Goal: Task Accomplishment & Management: Complete application form

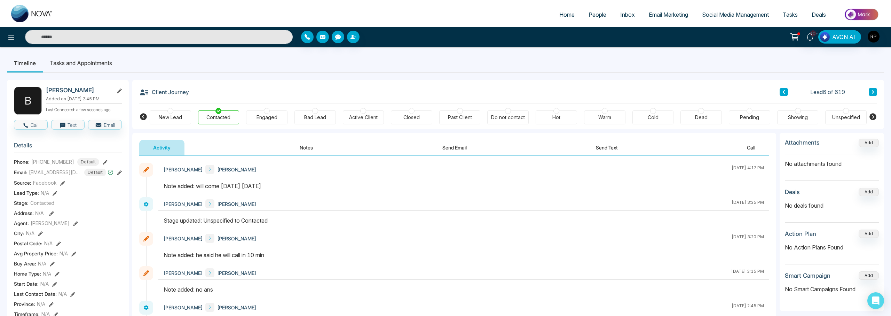
scroll to position [36, 0]
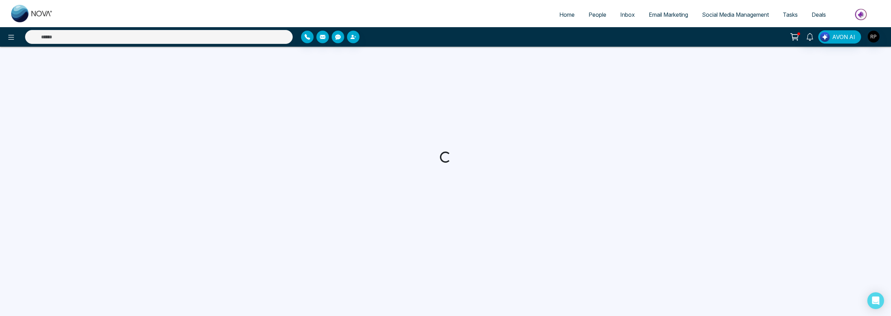
click at [589, 16] on span "People" at bounding box center [598, 14] width 18 height 7
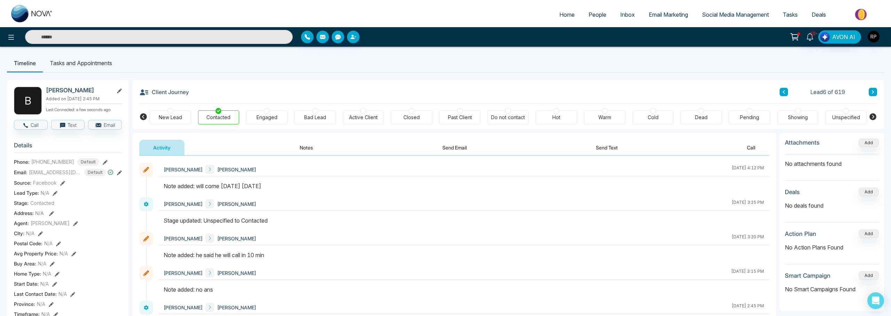
click at [595, 13] on span "People" at bounding box center [598, 14] width 18 height 7
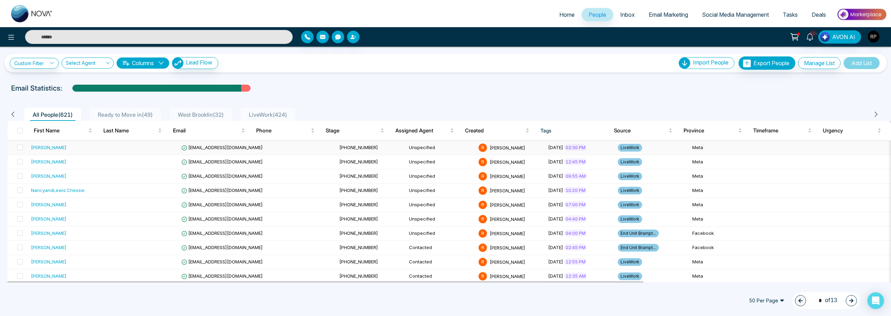
click at [56, 148] on div "Partha Ghosh" at bounding box center [49, 147] width 36 height 7
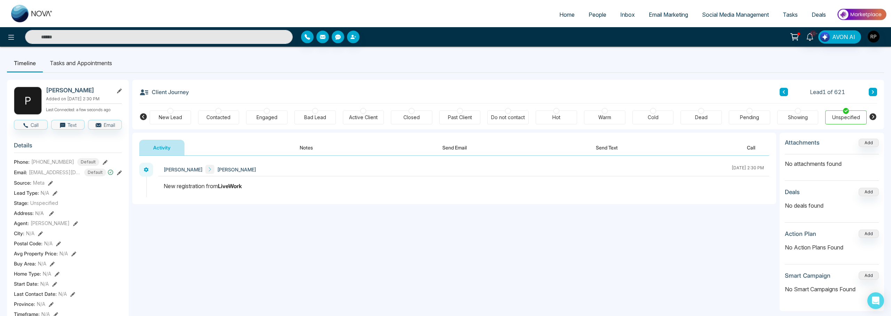
click at [311, 147] on button "Notes" at bounding box center [306, 148] width 41 height 16
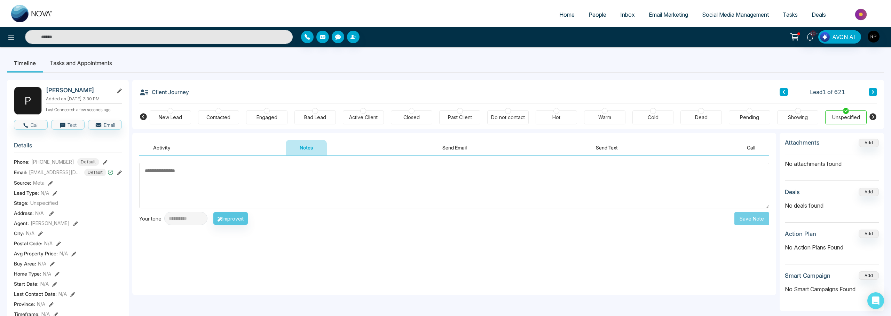
click at [326, 182] on textarea at bounding box center [454, 186] width 630 height 46
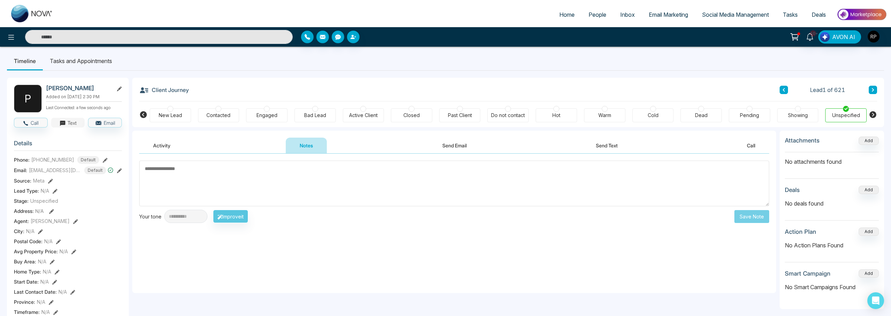
click at [72, 127] on button "Text" at bounding box center [68, 123] width 34 height 10
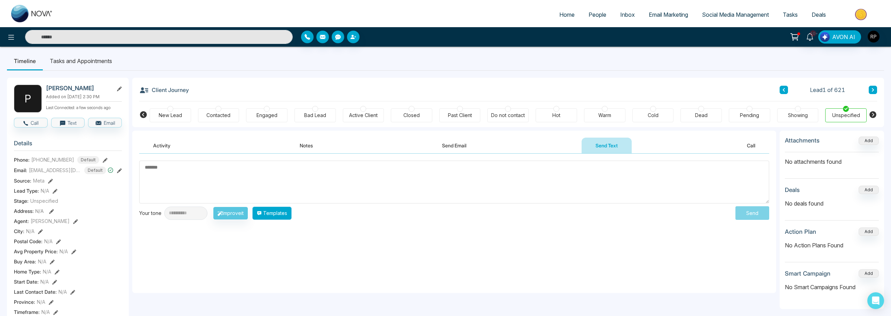
click at [283, 214] on button "Templates" at bounding box center [271, 212] width 39 height 13
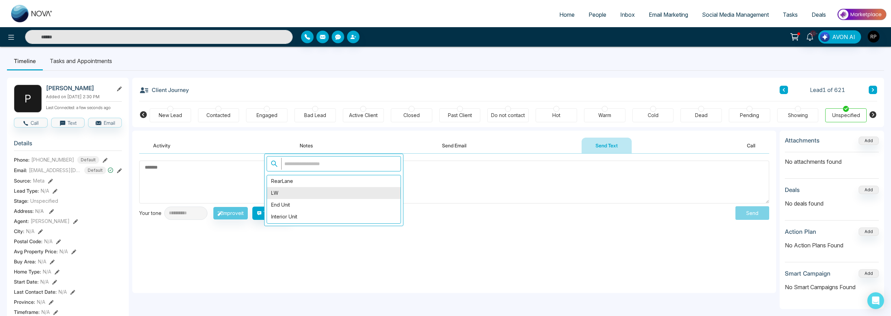
click at [285, 194] on div "LW" at bounding box center [334, 193] width 134 height 12
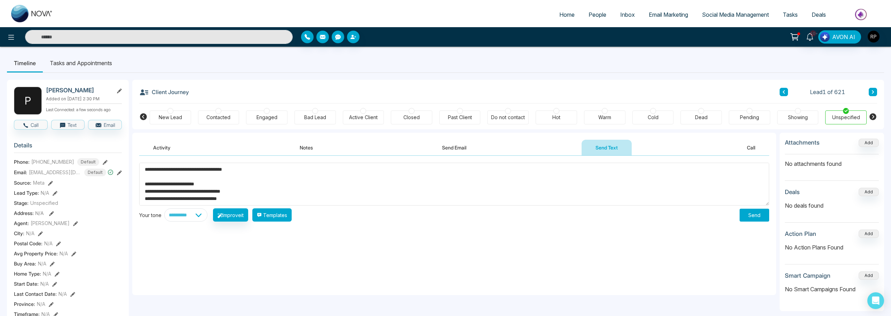
click at [281, 212] on button "Templates" at bounding box center [271, 214] width 39 height 13
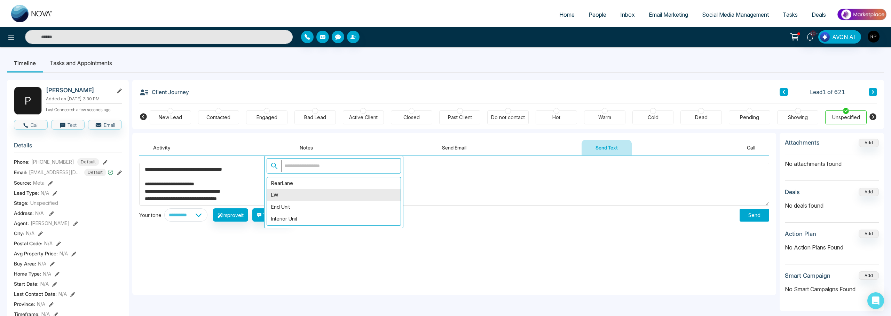
click at [291, 192] on div "LW" at bounding box center [334, 195] width 134 height 12
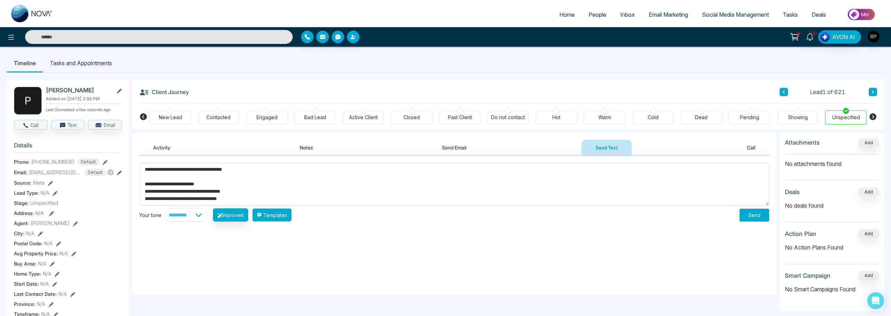
click at [290, 209] on button "Templates" at bounding box center [271, 214] width 39 height 13
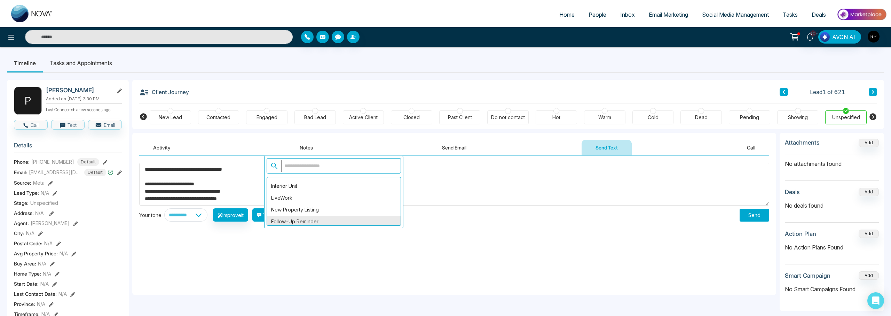
scroll to position [27, 0]
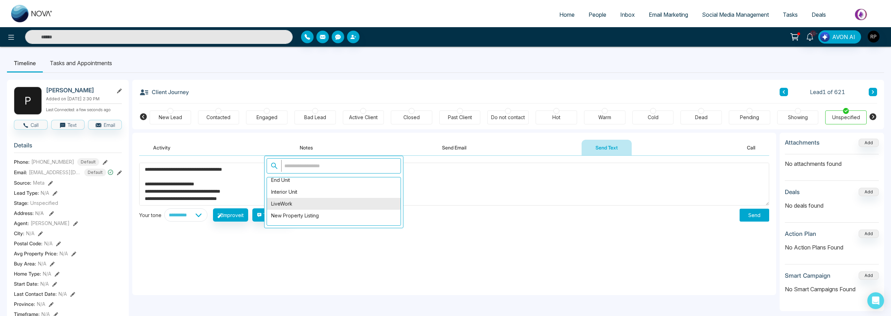
click at [290, 200] on div "LiveWork" at bounding box center [334, 204] width 134 height 12
type textarea "**********"
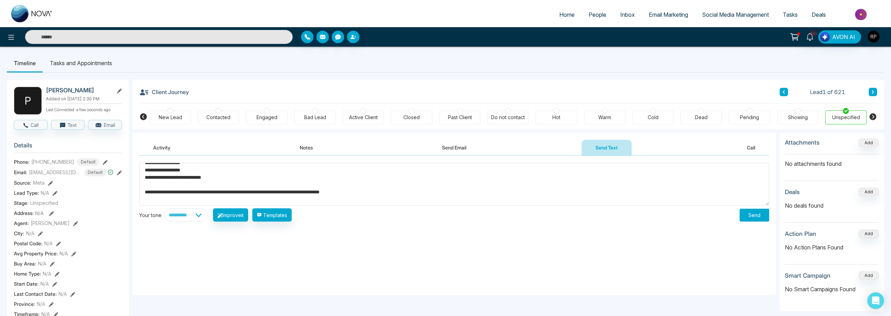
scroll to position [161, 0]
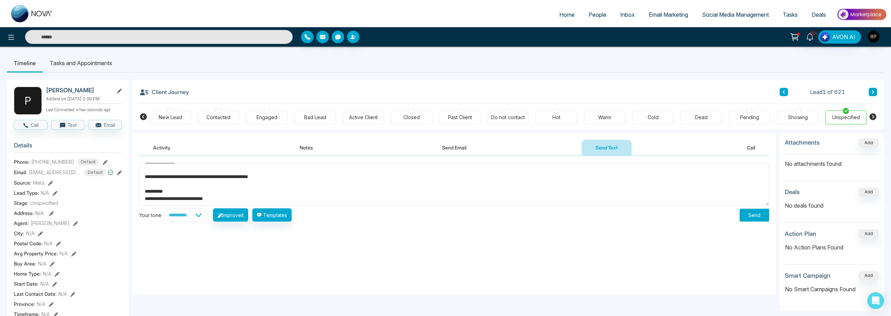
click at [754, 219] on button "Send" at bounding box center [755, 215] width 30 height 13
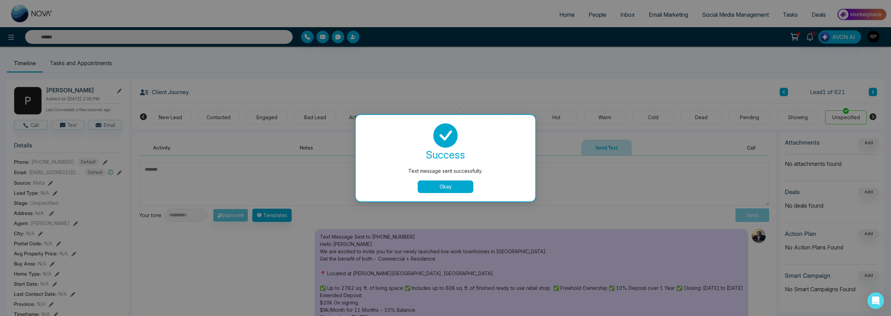
scroll to position [0, 0]
click at [459, 187] on button "Okay" at bounding box center [446, 186] width 56 height 13
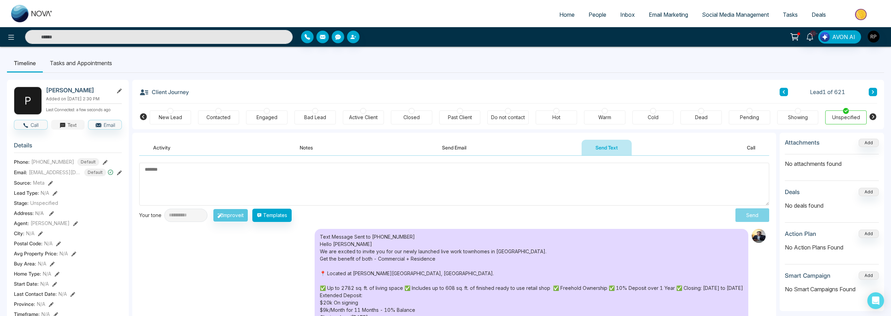
click at [68, 129] on button "Text" at bounding box center [68, 125] width 34 height 10
click at [193, 171] on textarea at bounding box center [454, 184] width 630 height 43
paste textarea "**********"
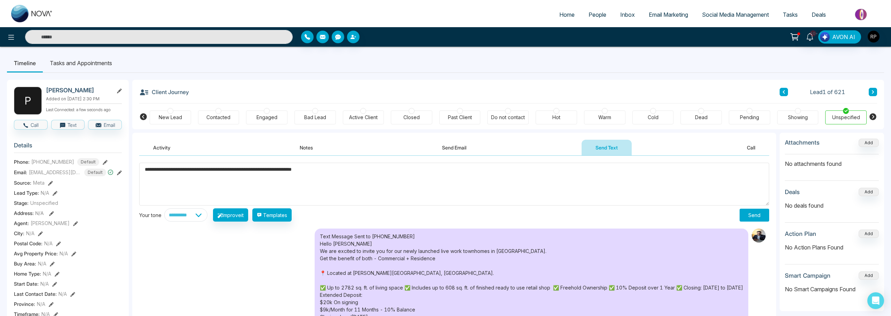
type textarea "**********"
click at [759, 212] on button "Send" at bounding box center [755, 215] width 30 height 13
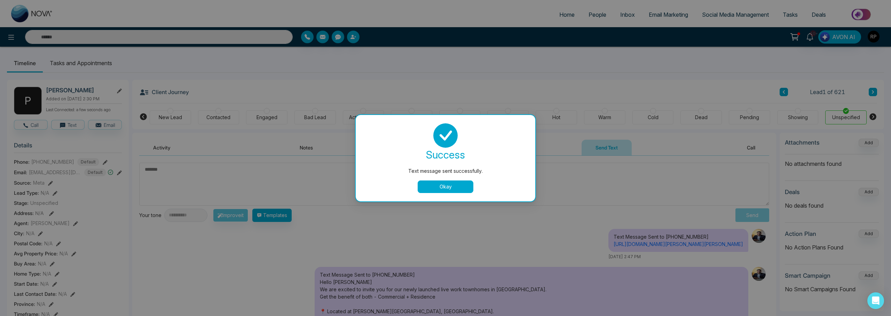
click at [447, 186] on button "Okay" at bounding box center [446, 186] width 56 height 13
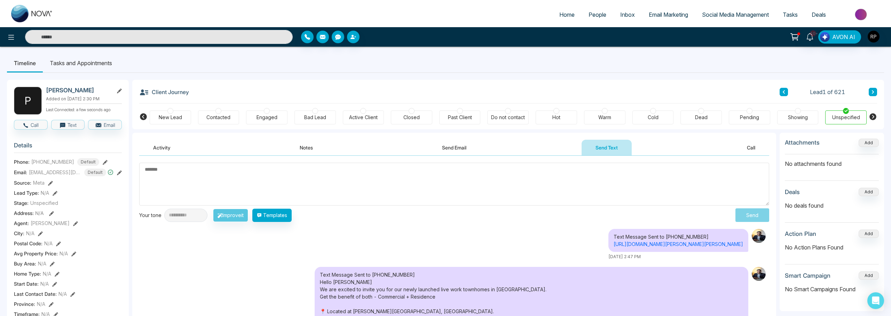
click at [266, 116] on div "Engaged" at bounding box center [267, 117] width 21 height 7
click at [310, 147] on button "Notes" at bounding box center [306, 148] width 41 height 16
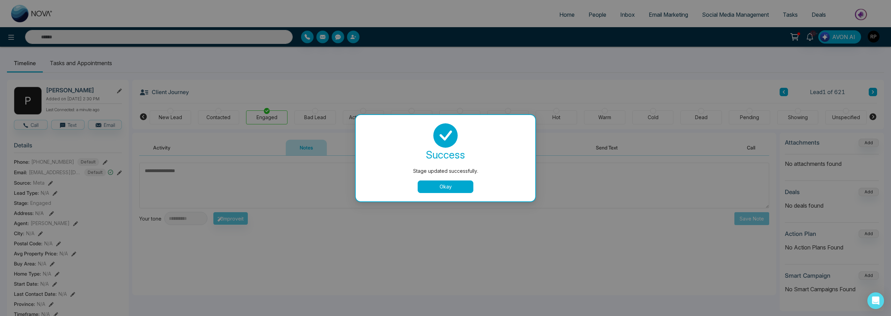
click at [445, 187] on button "Okay" at bounding box center [446, 186] width 56 height 13
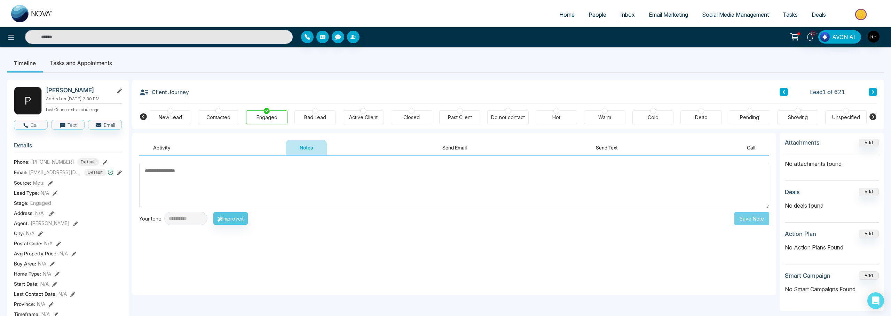
click at [333, 183] on textarea at bounding box center [454, 186] width 630 height 46
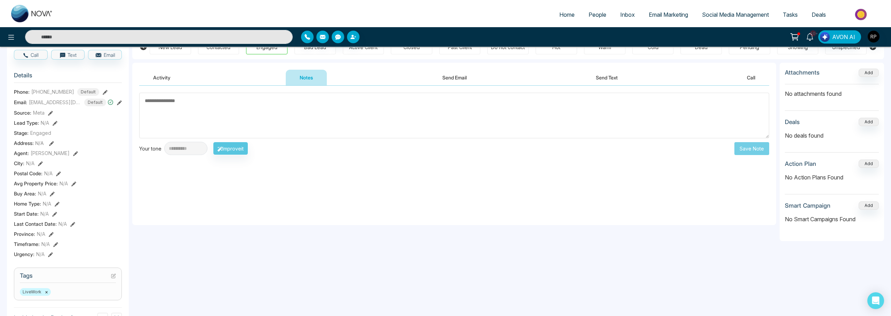
scroll to position [39, 0]
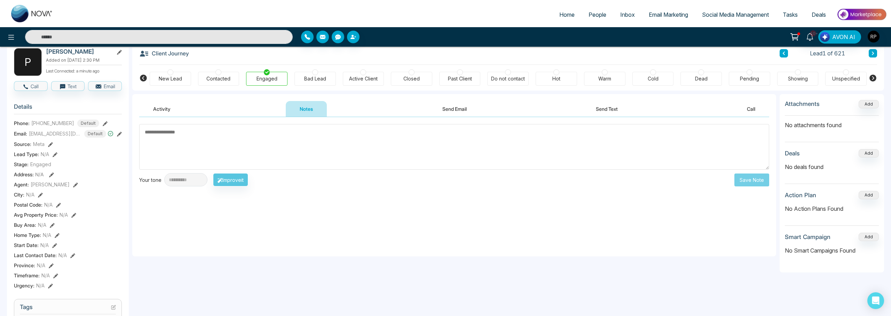
click at [163, 116] on button "Activity" at bounding box center [161, 109] width 45 height 16
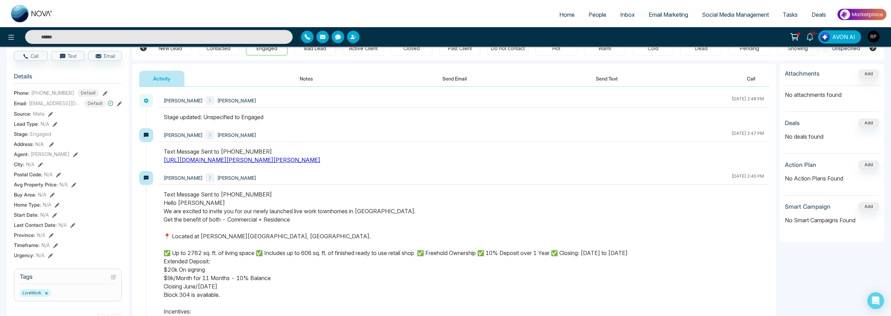
scroll to position [69, 0]
click at [309, 81] on button "Notes" at bounding box center [306, 78] width 41 height 16
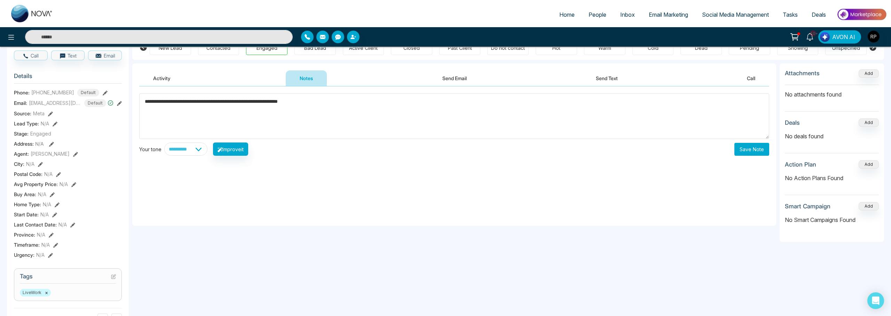
type textarea "**********"
click at [753, 151] on button "Save Note" at bounding box center [751, 149] width 35 height 13
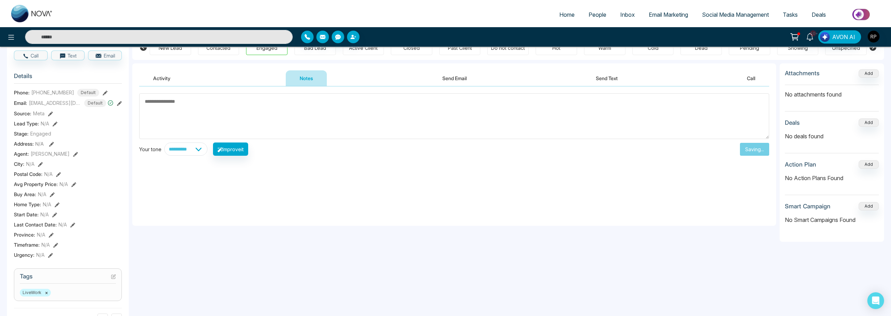
scroll to position [57, 0]
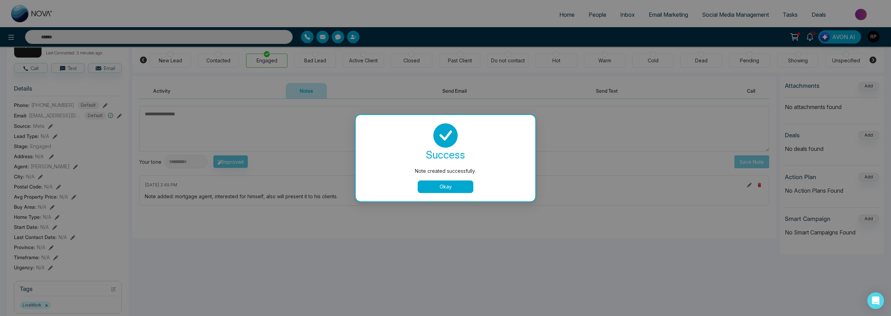
click at [461, 184] on button "Okay" at bounding box center [446, 186] width 56 height 13
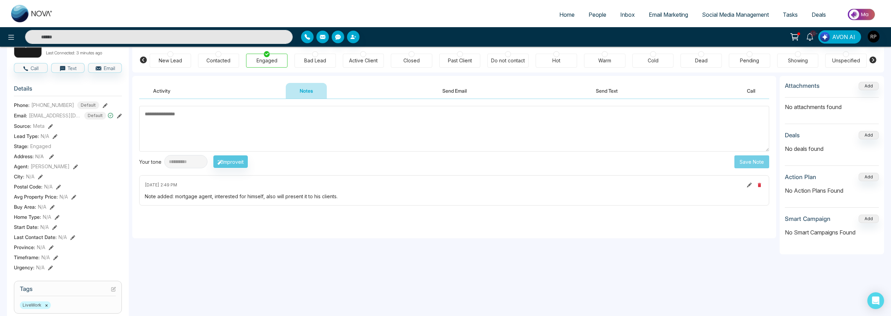
click at [592, 61] on div "Warm" at bounding box center [604, 61] width 41 height 14
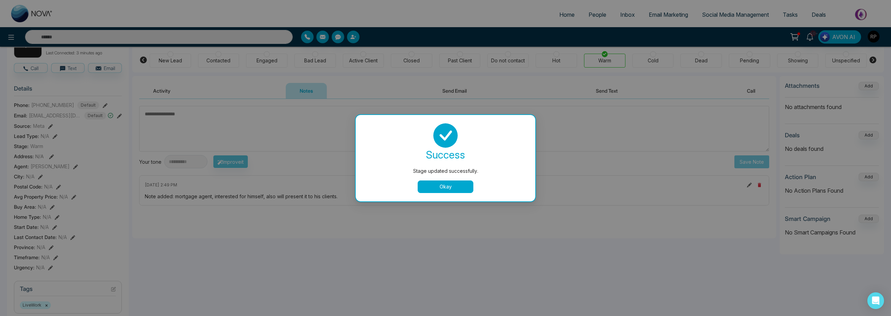
click at [457, 184] on button "Okay" at bounding box center [446, 186] width 56 height 13
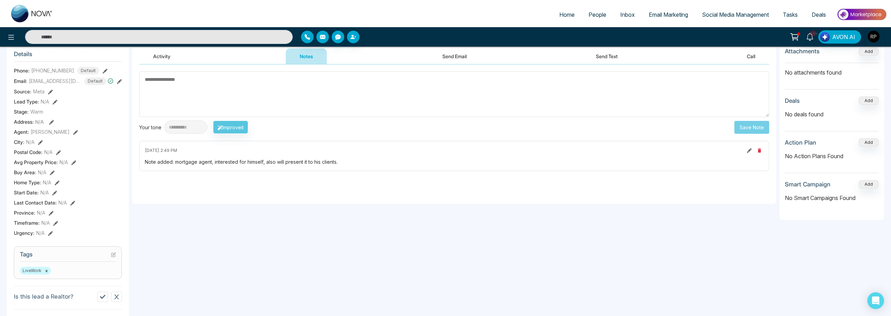
scroll to position [116, 0]
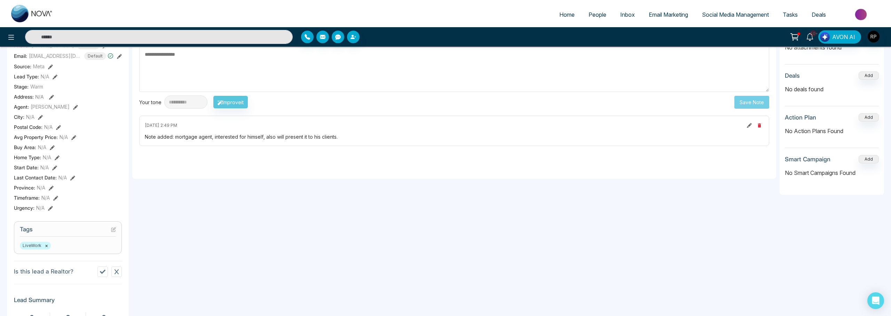
click at [115, 230] on button at bounding box center [113, 229] width 5 height 6
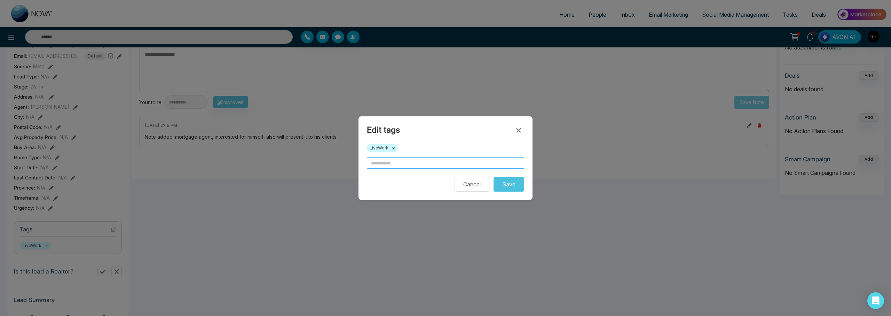
click at [406, 167] on input "text" at bounding box center [445, 162] width 157 height 11
type input "**********"
click at [514, 187] on button "Save" at bounding box center [509, 184] width 31 height 15
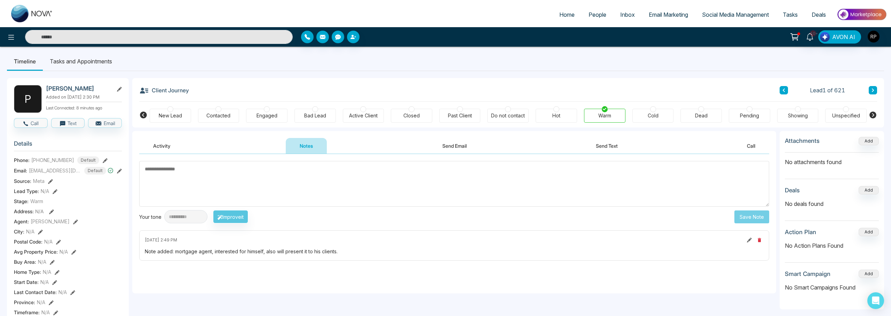
scroll to position [3, 0]
click at [567, 20] on link "Home" at bounding box center [566, 14] width 29 height 13
select select "*"
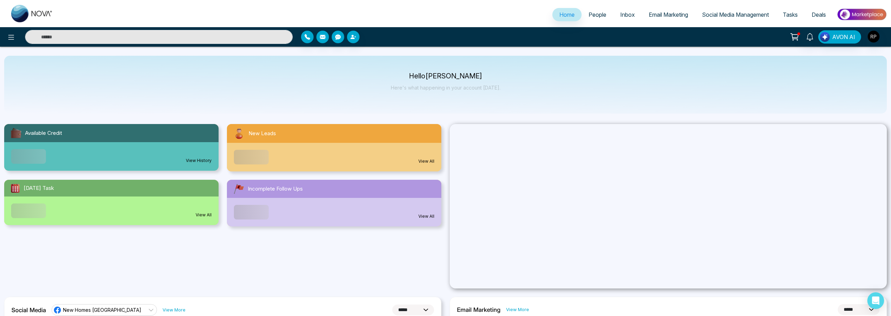
scroll to position [1, 0]
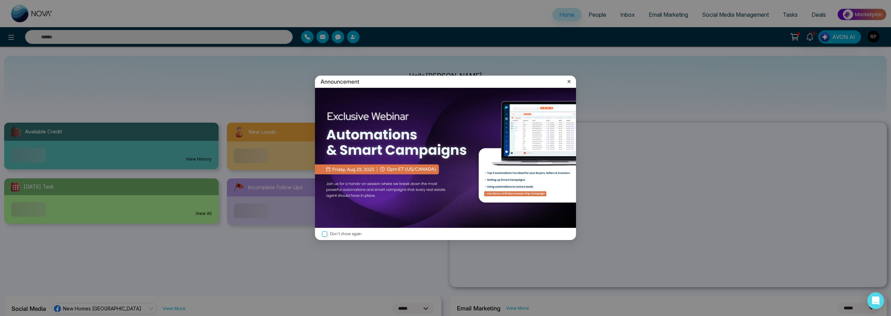
click at [598, 13] on div "Announcement Don't show again" at bounding box center [445, 158] width 891 height 316
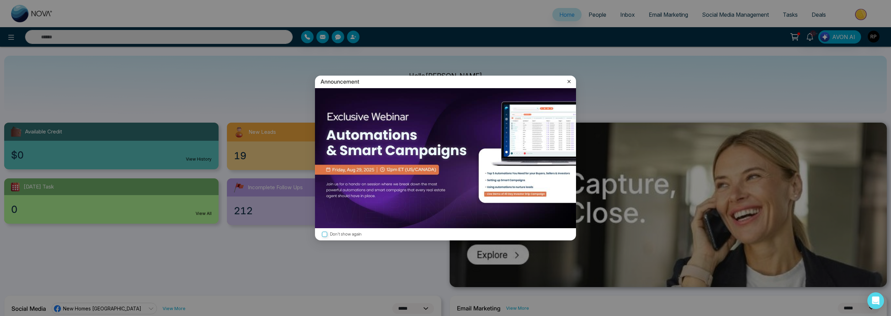
drag, startPoint x: 569, startPoint y: 81, endPoint x: 581, endPoint y: 45, distance: 38.1
click at [569, 81] on icon at bounding box center [569, 81] width 3 height 3
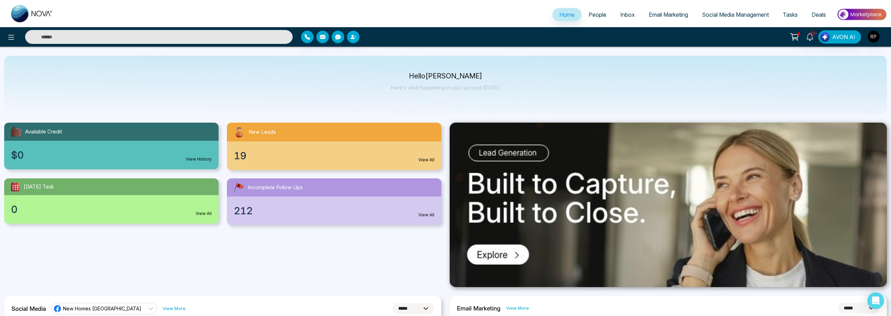
scroll to position [2, 0]
click at [589, 15] on span "People" at bounding box center [598, 14] width 18 height 7
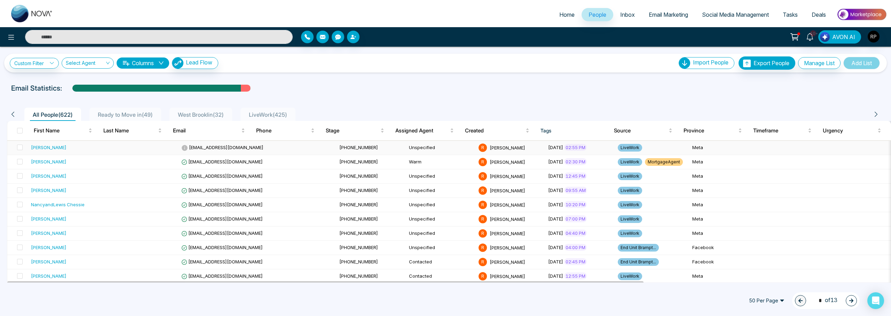
click at [48, 150] on div "Abhi Saxena" at bounding box center [49, 147] width 36 height 7
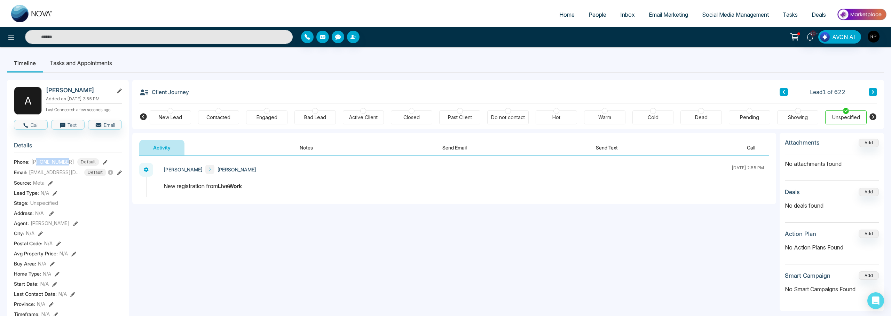
drag, startPoint x: 45, startPoint y: 165, endPoint x: 69, endPoint y: 164, distance: 24.0
click at [69, 164] on div "+14165594871 Default" at bounding box center [65, 162] width 68 height 8
copy span "4165594871"
click at [301, 143] on button "Notes" at bounding box center [306, 148] width 41 height 16
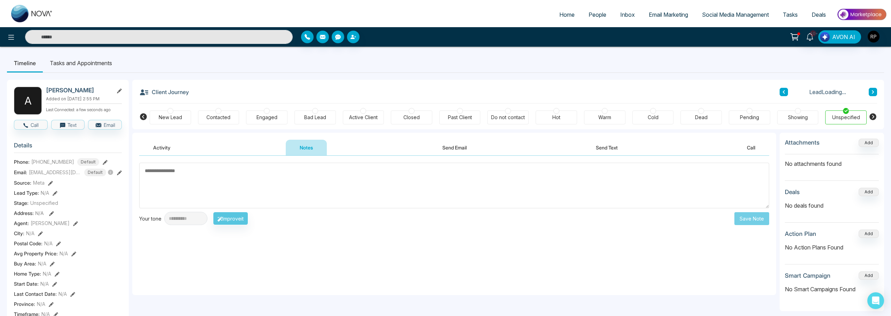
click at [298, 184] on textarea at bounding box center [454, 186] width 630 height 46
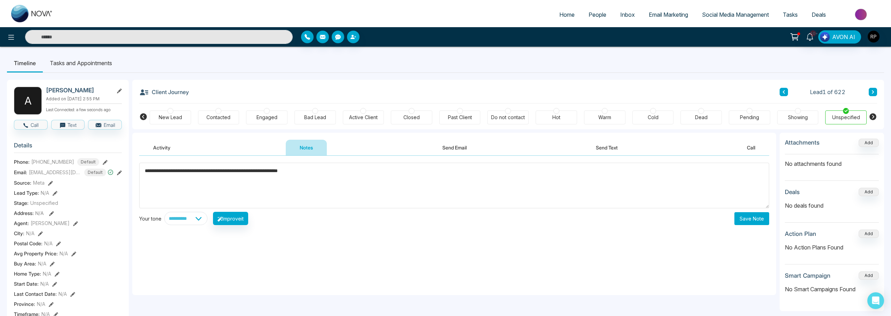
type textarea "**********"
click at [740, 218] on button "Save Note" at bounding box center [751, 218] width 35 height 13
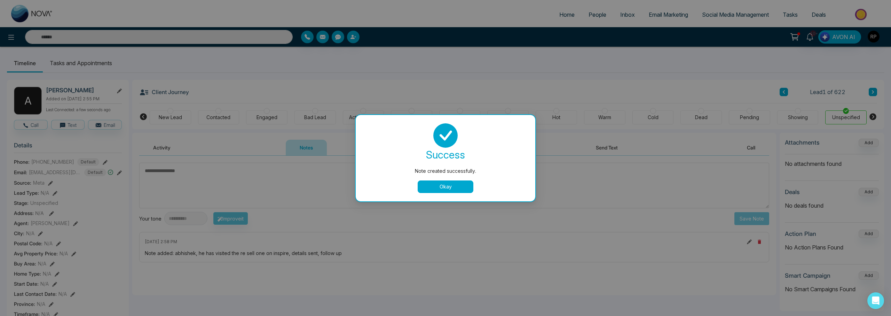
click at [466, 185] on button "Okay" at bounding box center [446, 186] width 56 height 13
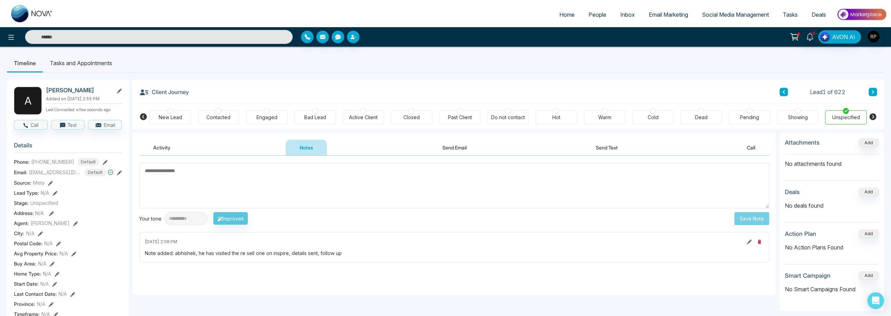
click at [270, 116] on div "Engaged" at bounding box center [267, 117] width 21 height 7
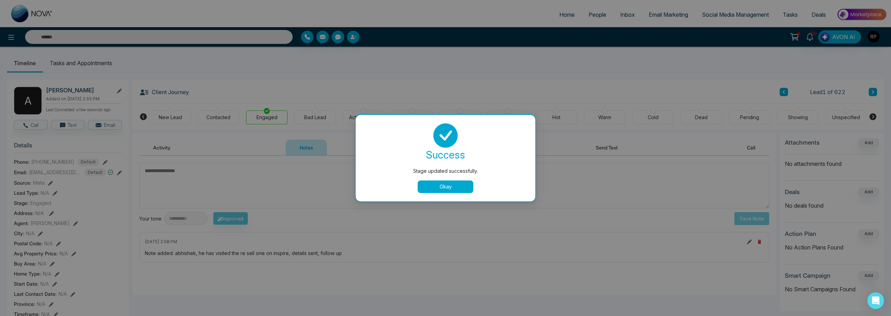
click at [451, 185] on button "Okay" at bounding box center [446, 186] width 56 height 13
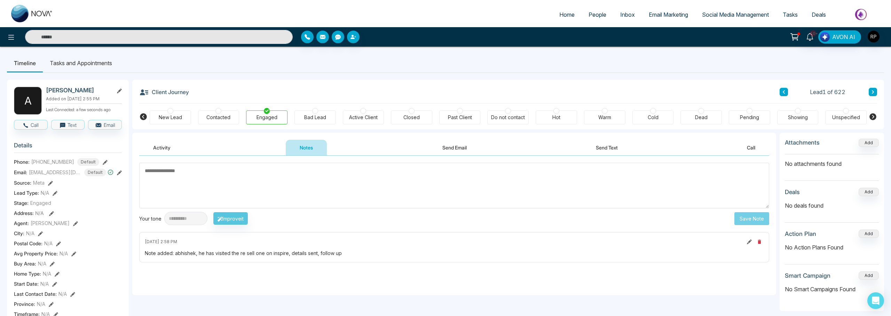
click at [85, 61] on li "Tasks and Appointments" at bounding box center [81, 63] width 76 height 19
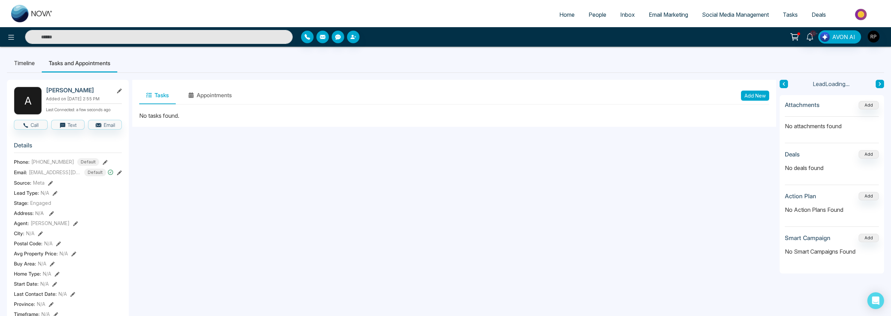
click at [747, 95] on button "Add New" at bounding box center [755, 96] width 28 height 10
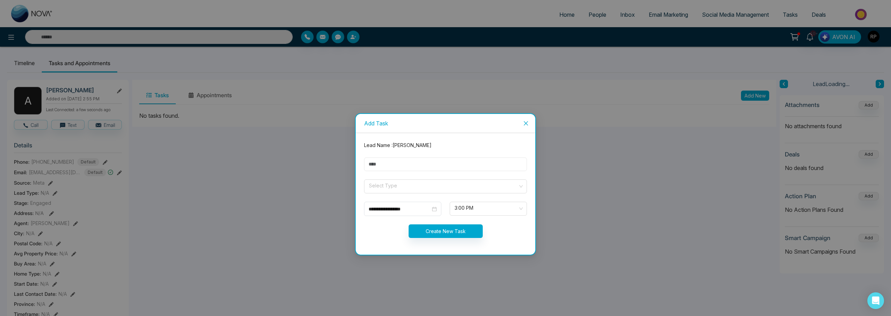
click at [397, 164] on input "text" at bounding box center [445, 164] width 163 height 14
type input "*********"
click at [399, 188] on input "search" at bounding box center [443, 185] width 150 height 10
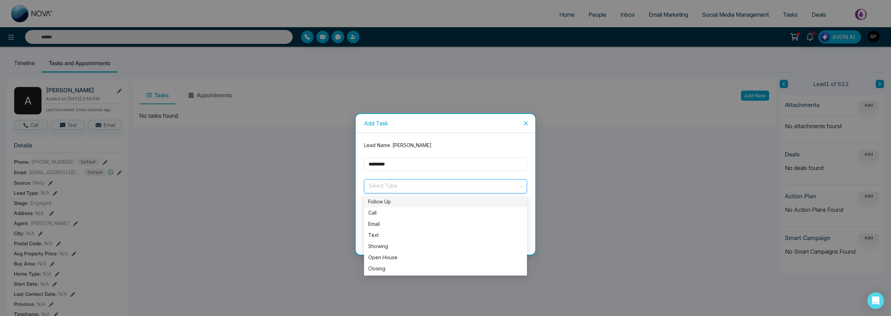
click at [395, 204] on div "Follow Up" at bounding box center [445, 202] width 155 height 8
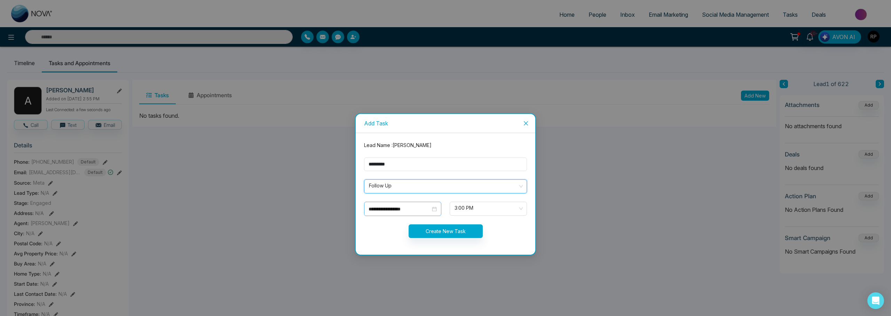
click at [399, 210] on input "**********" at bounding box center [400, 209] width 62 height 8
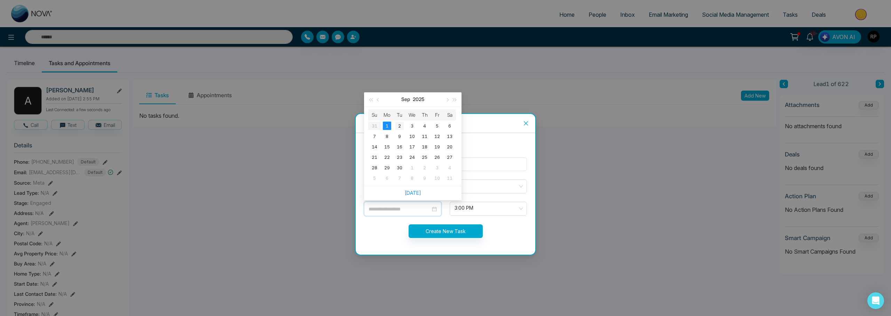
type input "**********"
click at [401, 125] on div "2" at bounding box center [399, 125] width 8 height 8
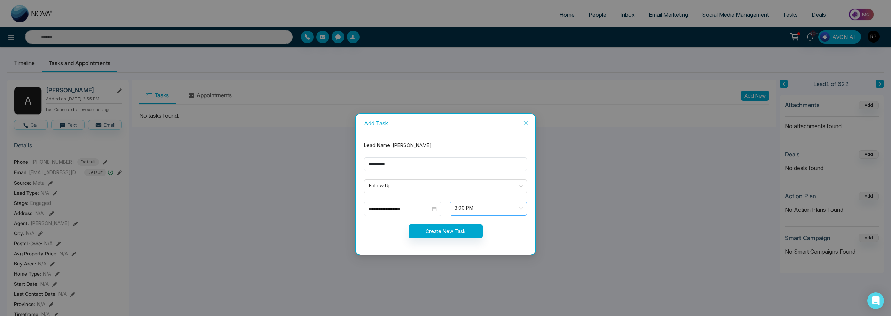
click at [491, 205] on span "3:00 PM" at bounding box center [489, 209] width 68 height 12
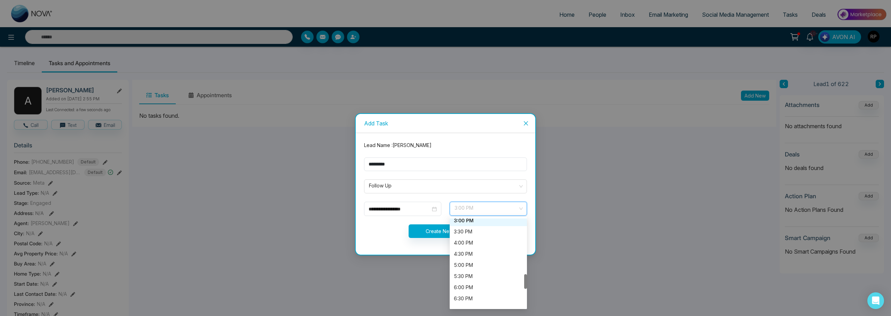
scroll to position [344, 0]
click at [469, 267] on div "5:30 PM" at bounding box center [488, 270] width 69 height 8
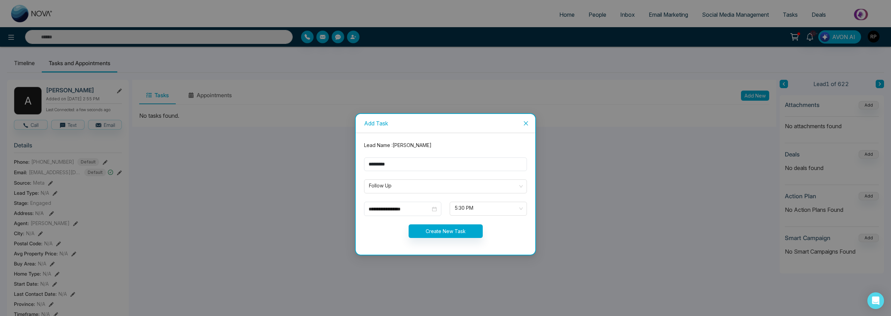
click at [442, 222] on form "**********" at bounding box center [445, 193] width 171 height 105
click at [444, 233] on button "Create New Task" at bounding box center [446, 231] width 74 height 14
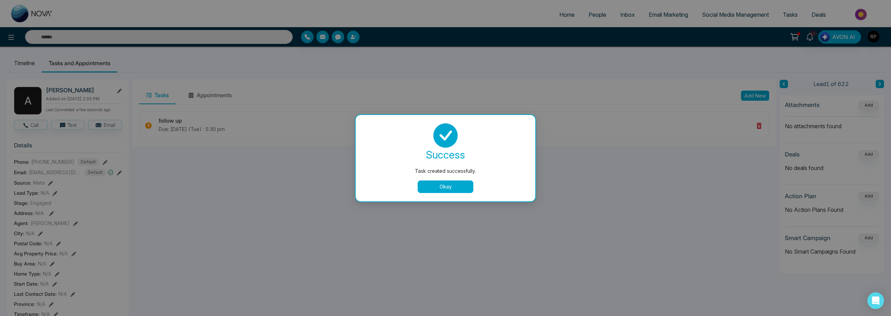
click at [449, 192] on button "Okay" at bounding box center [446, 186] width 56 height 13
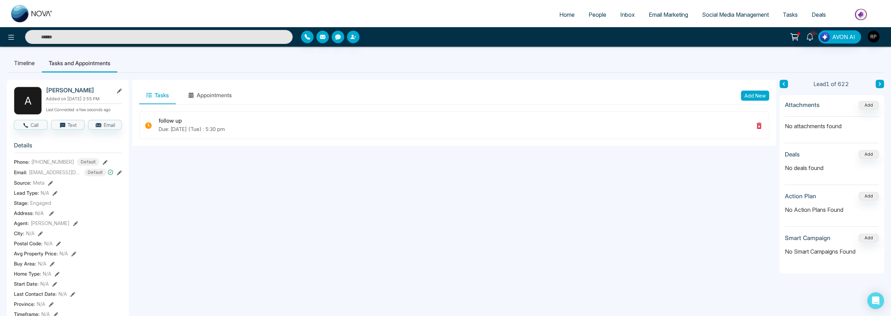
click at [559, 15] on span "Home" at bounding box center [566, 14] width 15 height 7
select select "*"
